Goal: Information Seeking & Learning: Find specific fact

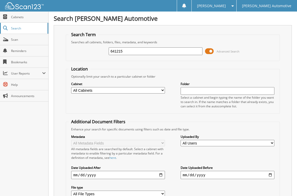
type input "641215"
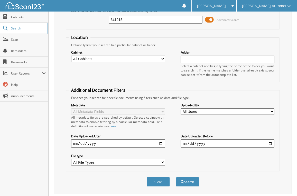
scroll to position [119, 0]
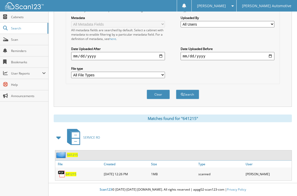
click at [72, 155] on span "641215" at bounding box center [72, 155] width 11 height 4
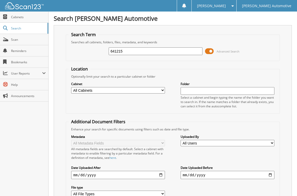
click at [172, 52] on input "641215" at bounding box center [156, 52] width 94 height 8
type input "641211"
click at [220, 61] on form "Search Term Searches all cabinets, folders, files, metadata, and keywords 64121…" at bounding box center [173, 128] width 214 height 192
click at [257, 72] on fieldset "Location Optionally limit your search to a particular cabinet or folder Cabinet…" at bounding box center [173, 90] width 214 height 48
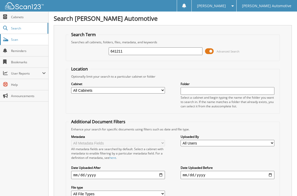
click at [27, 37] on link "Scan" at bounding box center [24, 39] width 48 height 11
type input "641211"
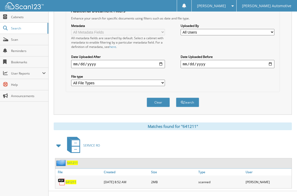
scroll to position [119, 0]
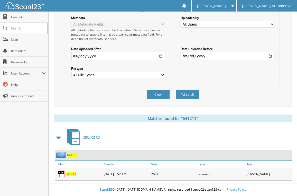
click at [74, 156] on span "641211" at bounding box center [72, 155] width 11 height 4
